Goal: Find specific page/section: Find specific page/section

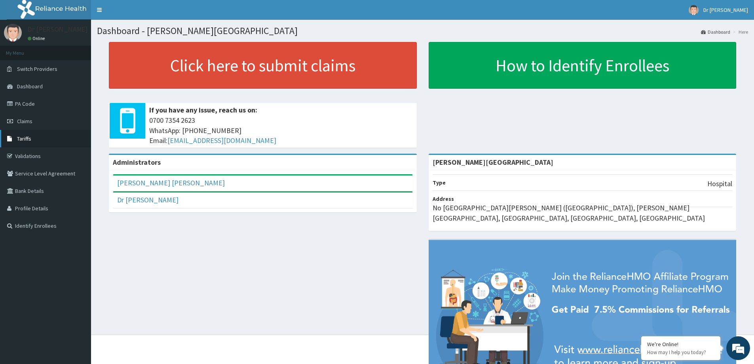
click at [40, 136] on link "Tariffs" at bounding box center [45, 138] width 91 height 17
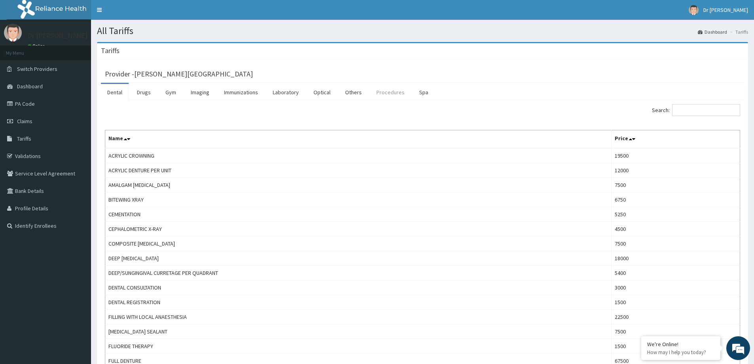
click at [385, 94] on link "Procedures" at bounding box center [390, 92] width 41 height 17
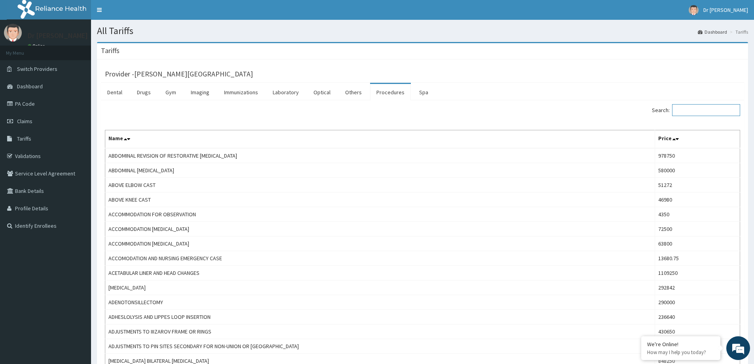
click at [705, 108] on input "Search:" at bounding box center [706, 110] width 68 height 12
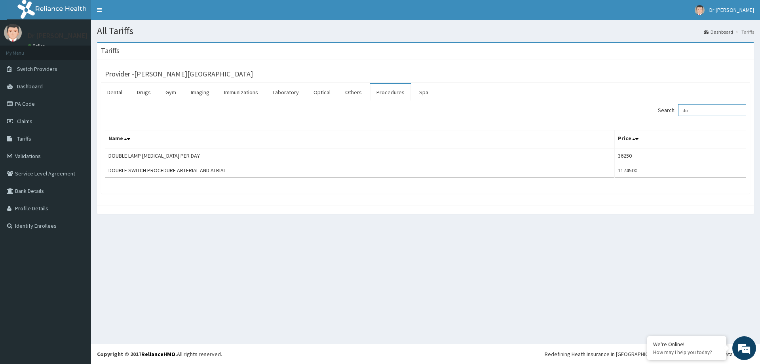
type input "d"
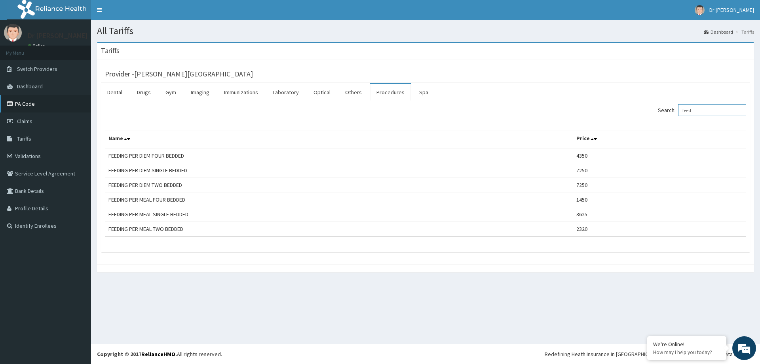
type input "feed"
click at [40, 102] on link "PA Code" at bounding box center [45, 103] width 91 height 17
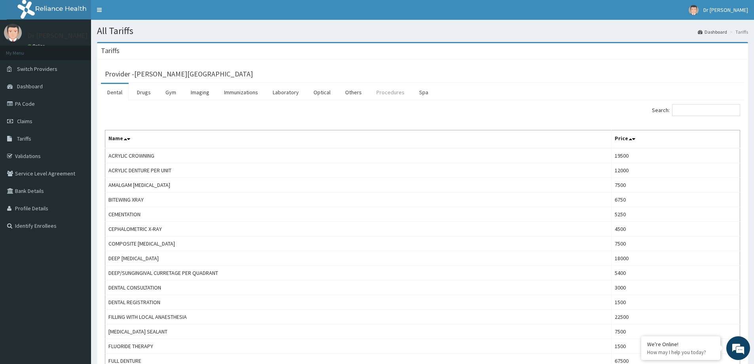
click at [389, 95] on link "Procedures" at bounding box center [390, 92] width 41 height 17
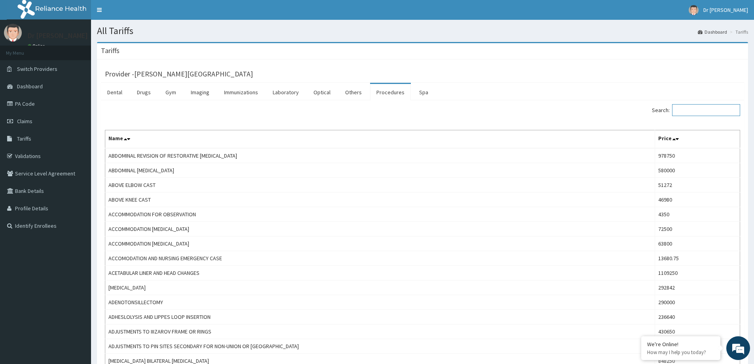
click at [688, 112] on input "Search:" at bounding box center [706, 110] width 68 height 12
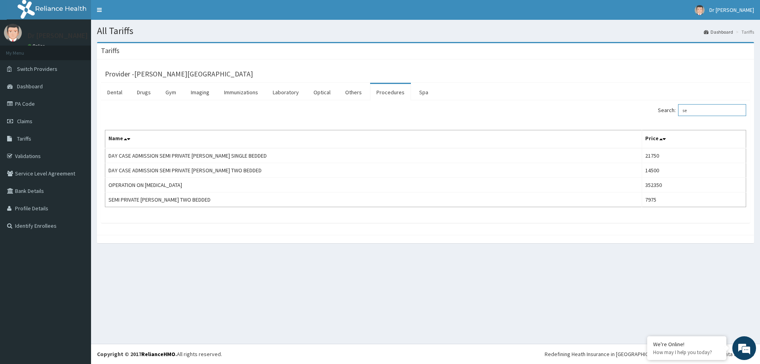
type input "s"
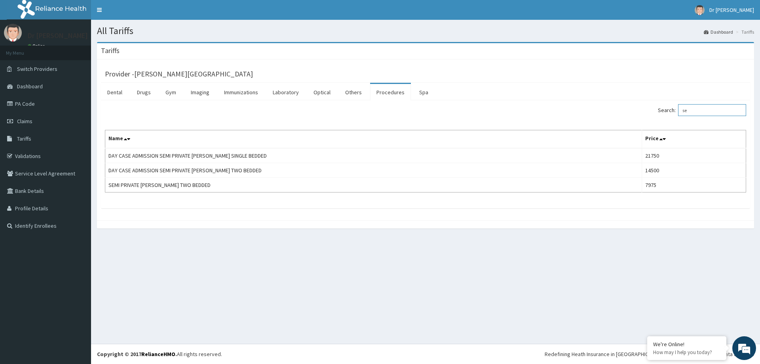
type input "s"
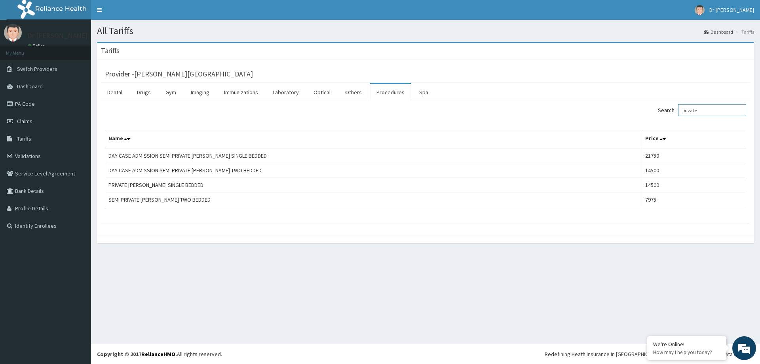
type input "private"
